Goal: Information Seeking & Learning: Learn about a topic

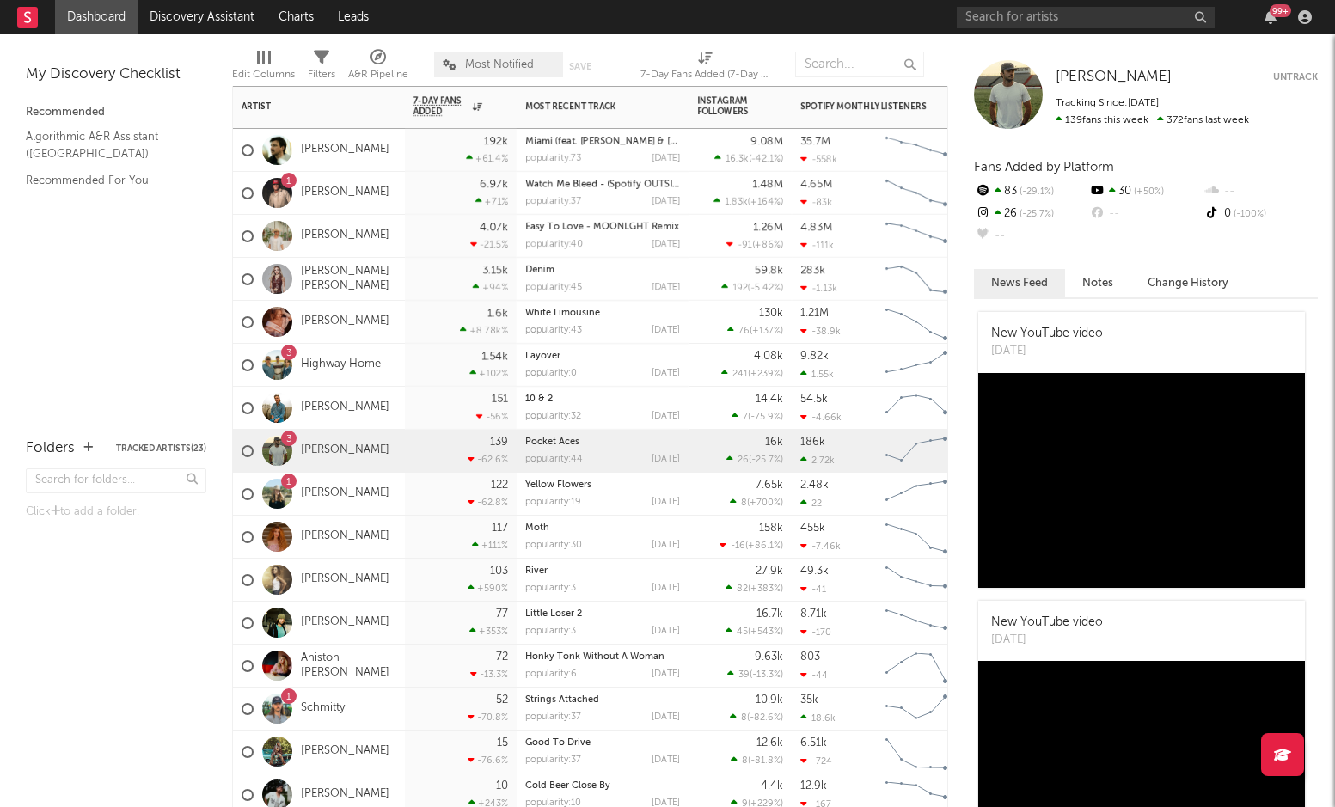
click at [285, 699] on div "1" at bounding box center [288, 695] width 15 height 15
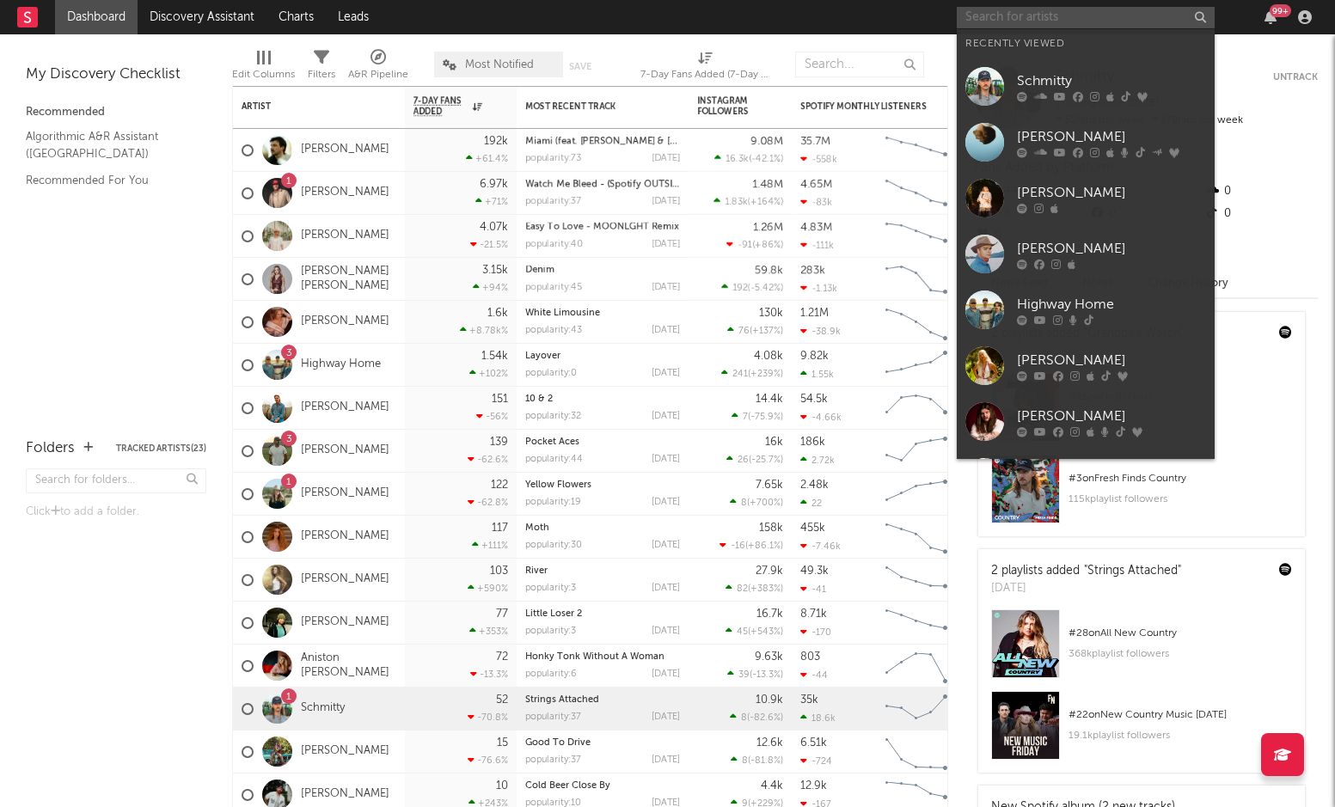
click at [999, 17] on input "text" at bounding box center [1086, 17] width 258 height 21
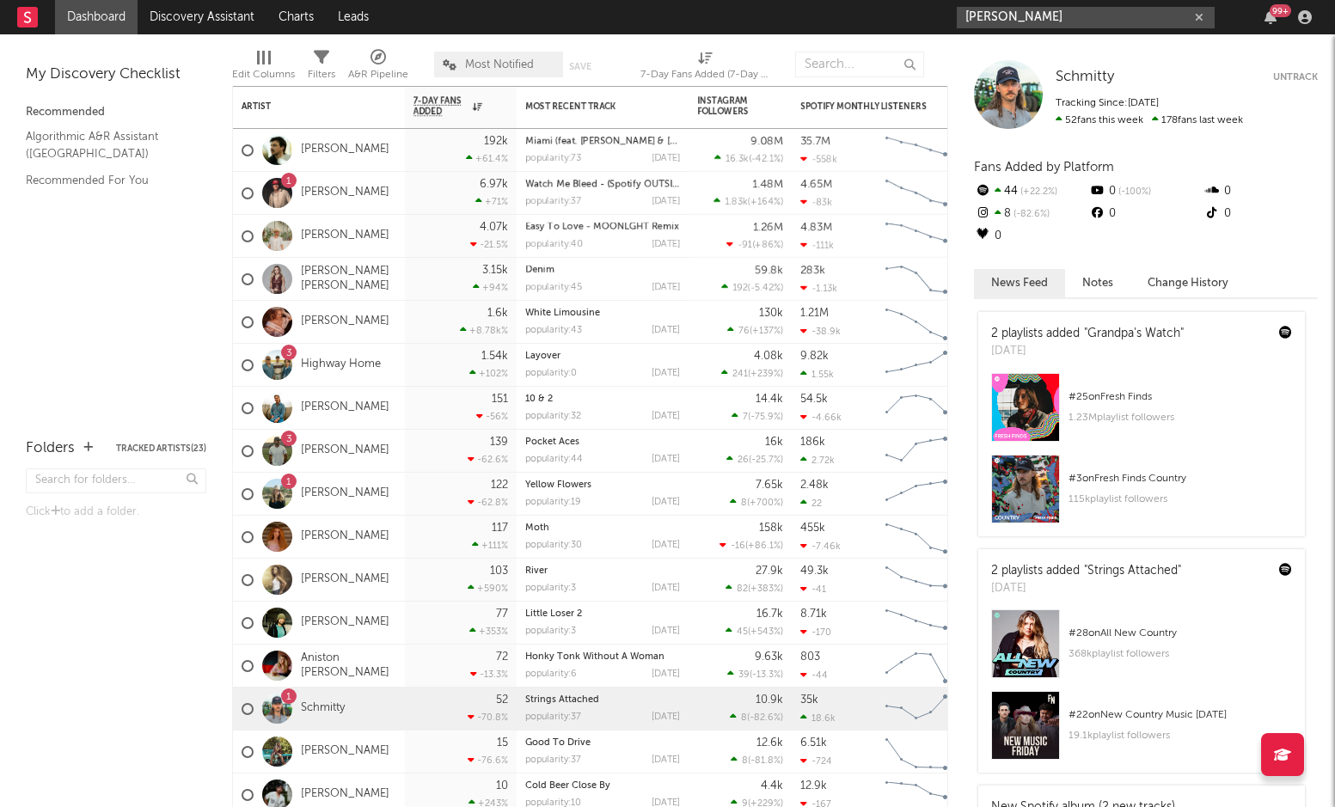
click at [1090, 15] on input "[PERSON_NAME]" at bounding box center [1086, 17] width 258 height 21
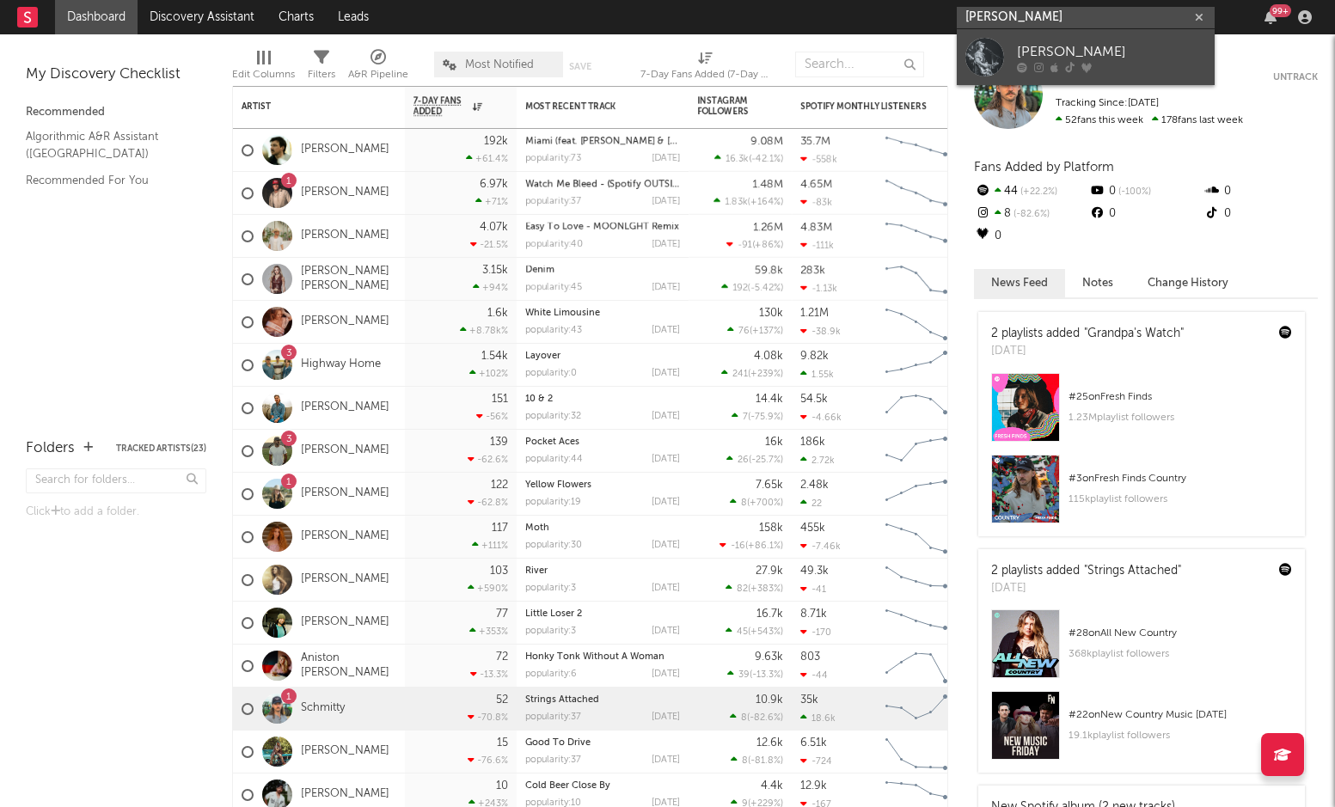
type input "[PERSON_NAME]"
click at [1053, 34] on link "[PERSON_NAME]" at bounding box center [1086, 57] width 258 height 56
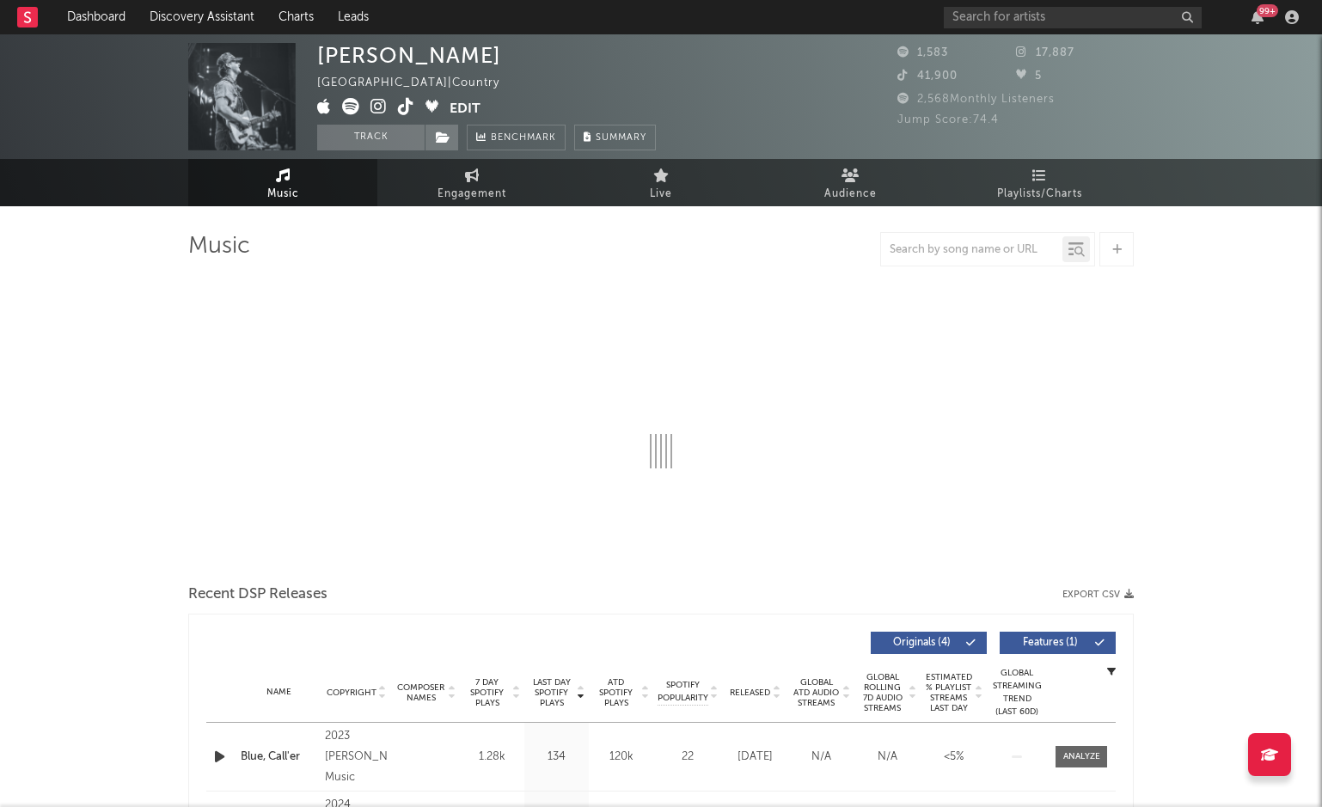
select select "1w"
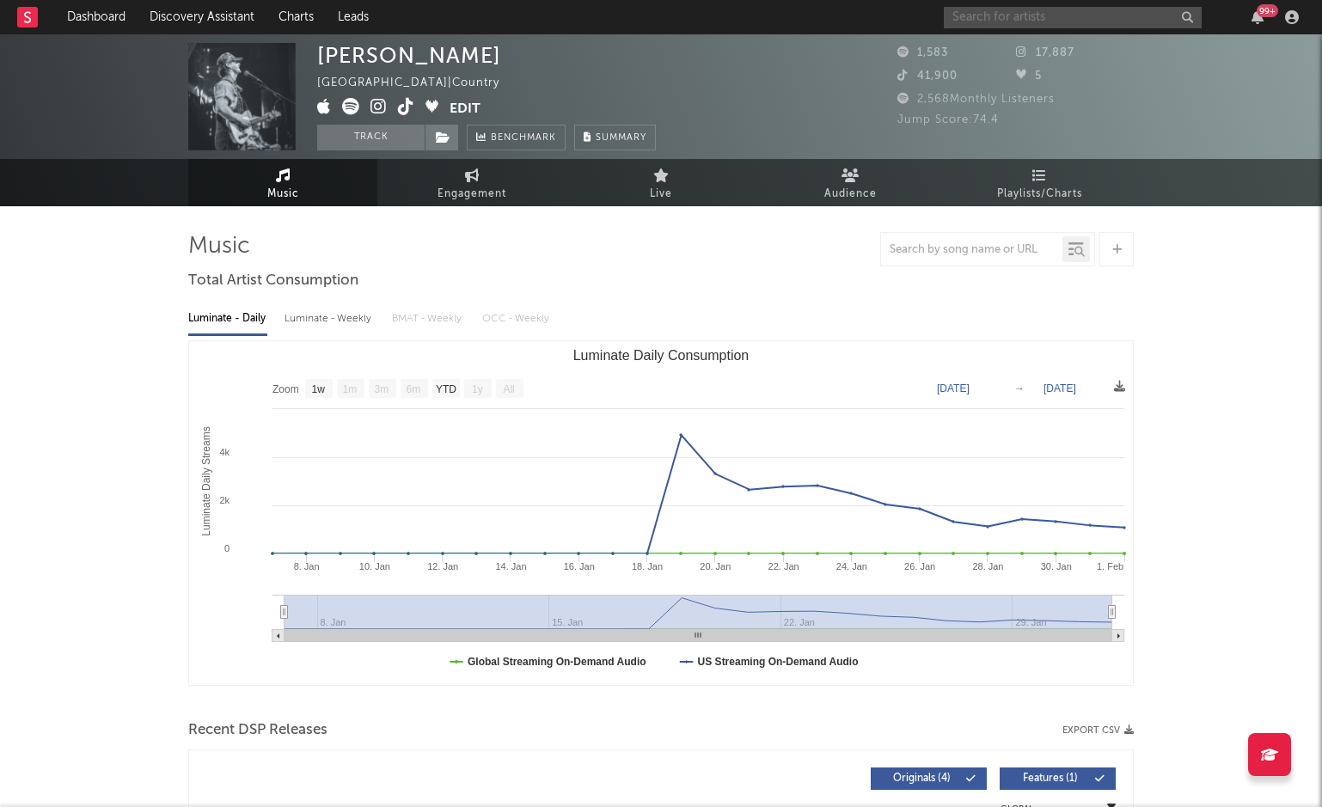
click at [997, 11] on input "text" at bounding box center [1073, 17] width 258 height 21
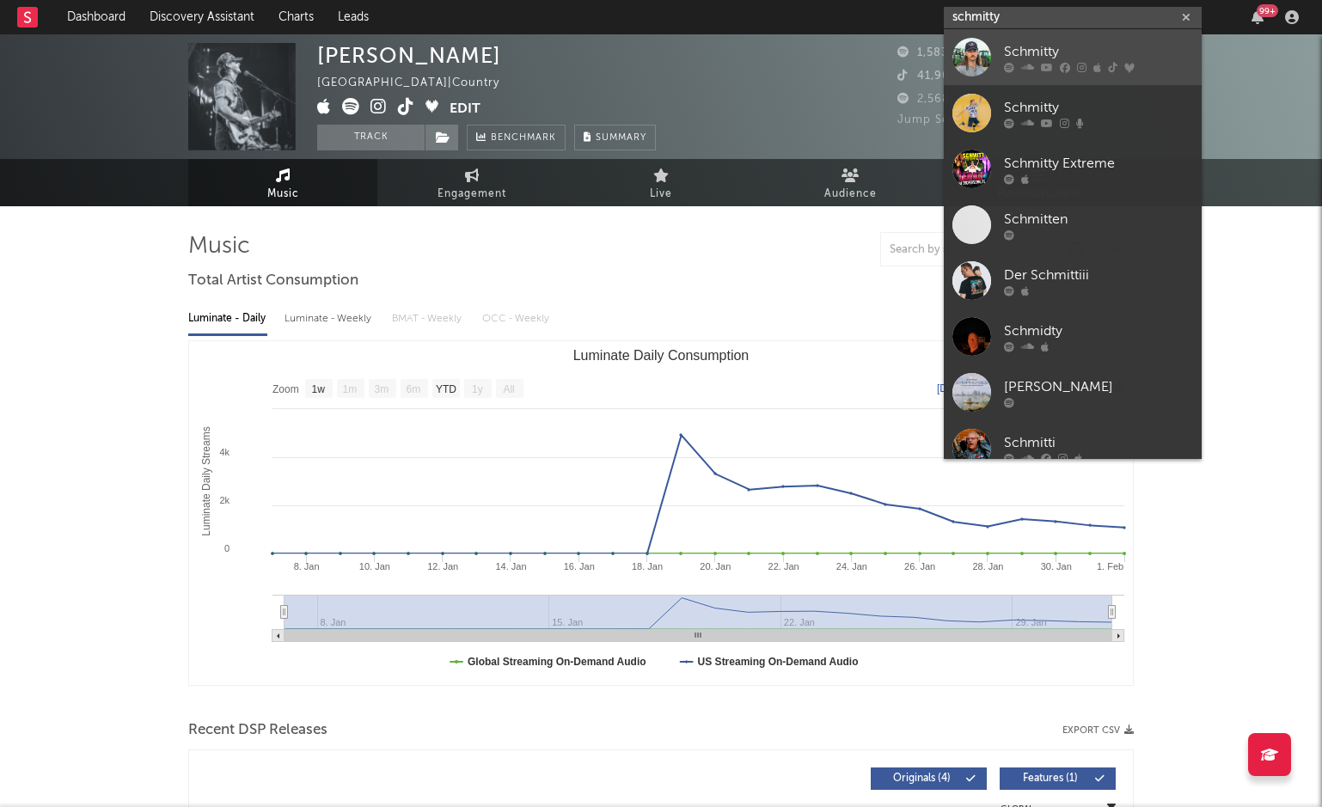
type input "schmitty"
click at [1017, 60] on div "Schmitty" at bounding box center [1098, 51] width 189 height 21
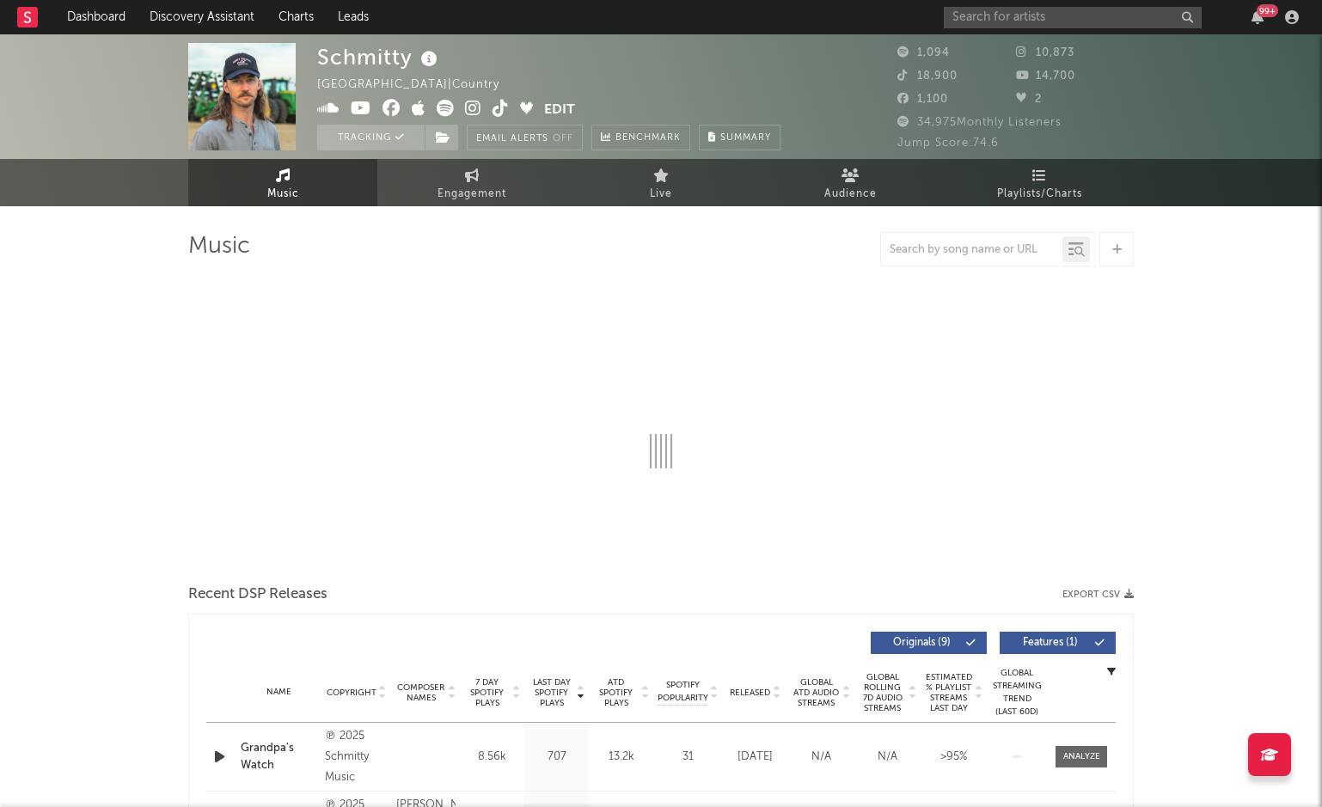
select select "6m"
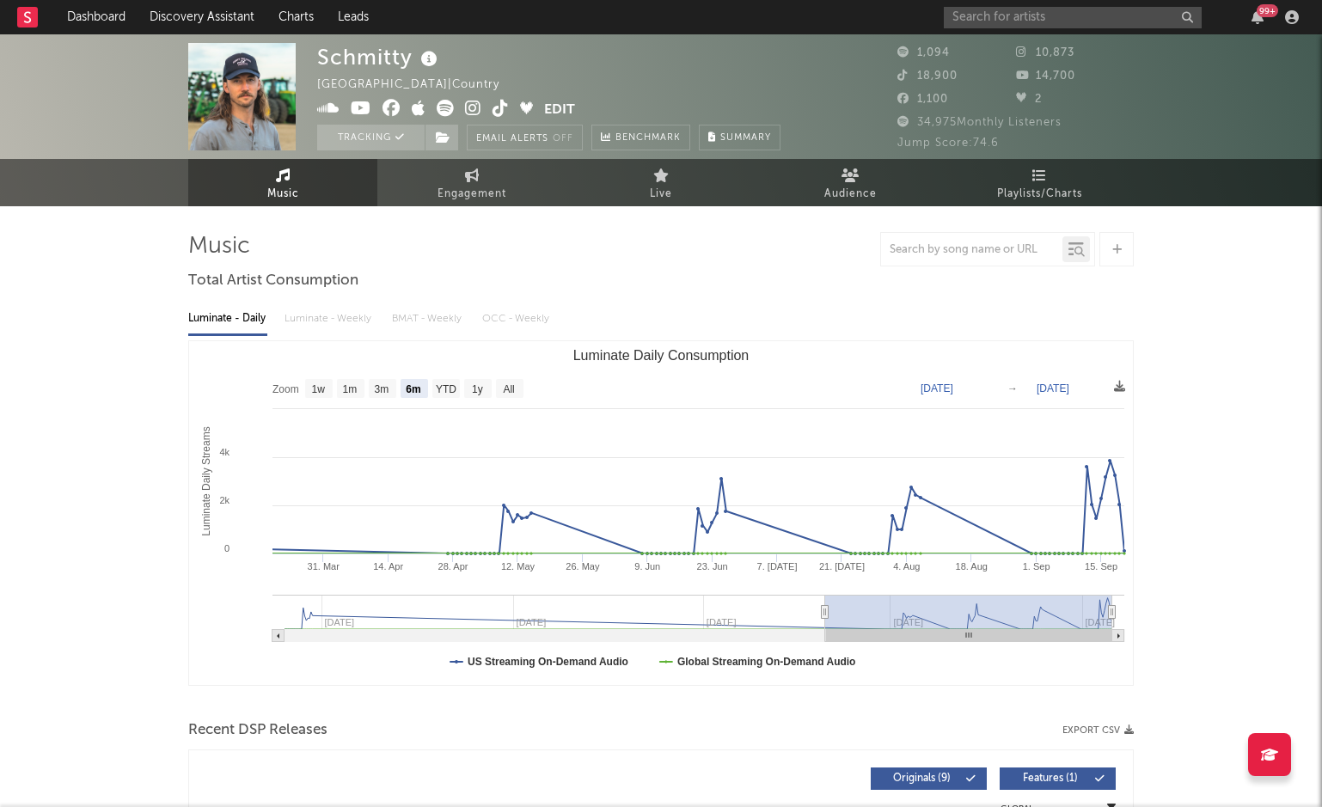
click at [939, 52] on span "1,094" at bounding box center [923, 52] width 52 height 11
click at [902, 52] on icon at bounding box center [905, 51] width 17 height 11
click at [922, 122] on span "34,975 Monthly Listeners" at bounding box center [979, 122] width 164 height 11
